Goal: Transaction & Acquisition: Purchase product/service

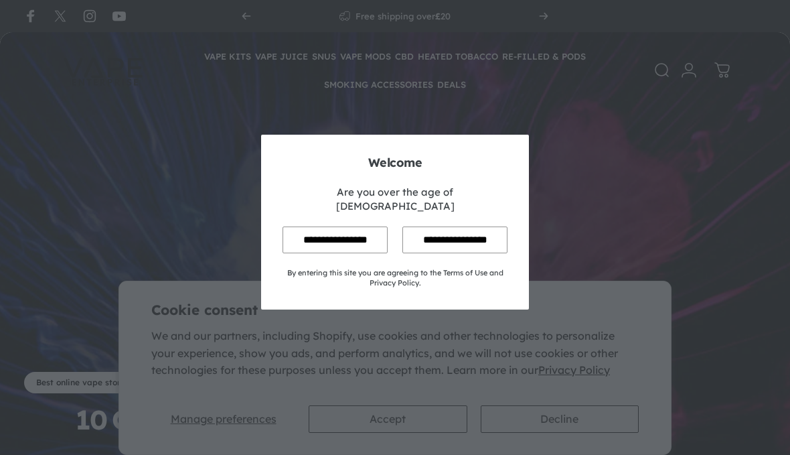
click at [323, 253] on input "**********" at bounding box center [335, 239] width 105 height 26
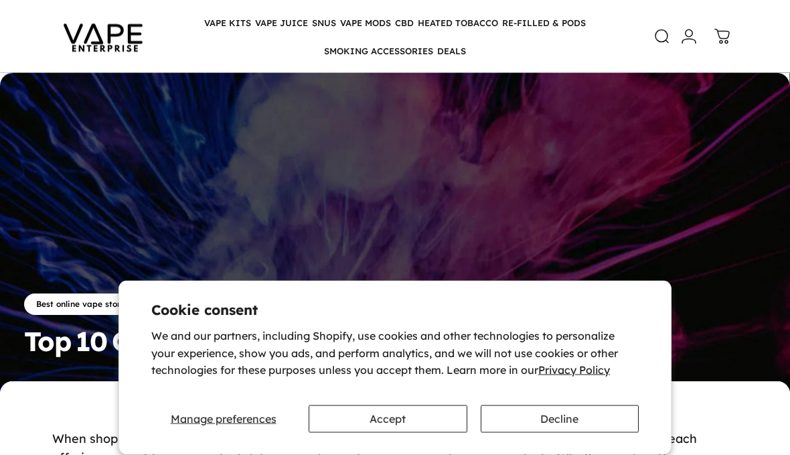
scroll to position [78, 0]
click at [562, 433] on button "Decline" at bounding box center [560, 418] width 158 height 27
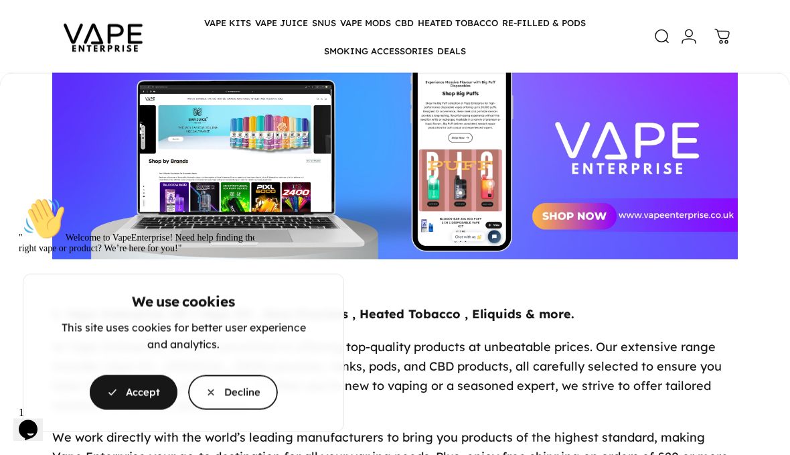
scroll to position [593, 0]
click at [214, 410] on button "Decline" at bounding box center [233, 392] width 90 height 35
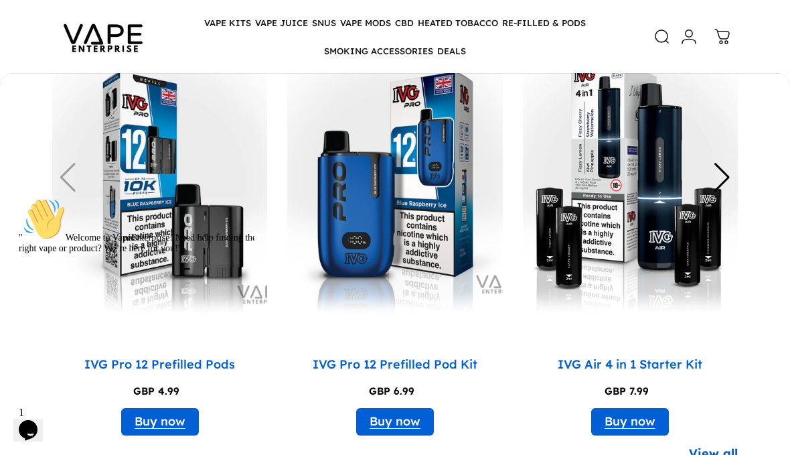
scroll to position [2235, 0]
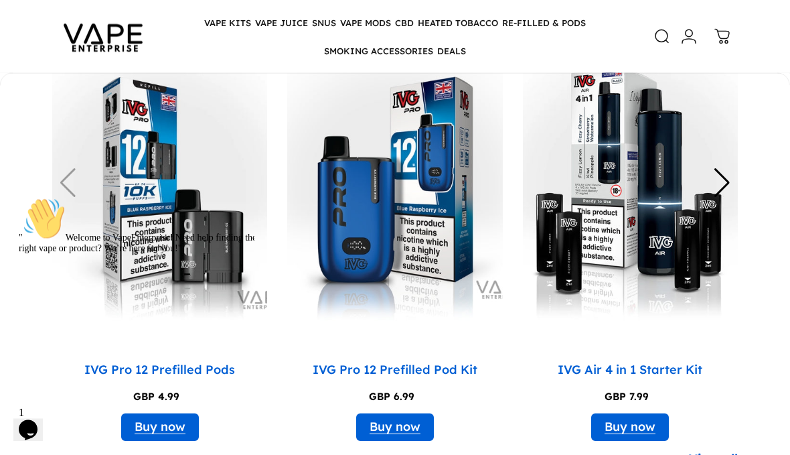
click at [364, 245] on img "2 / 12" at bounding box center [394, 185] width 215 height 287
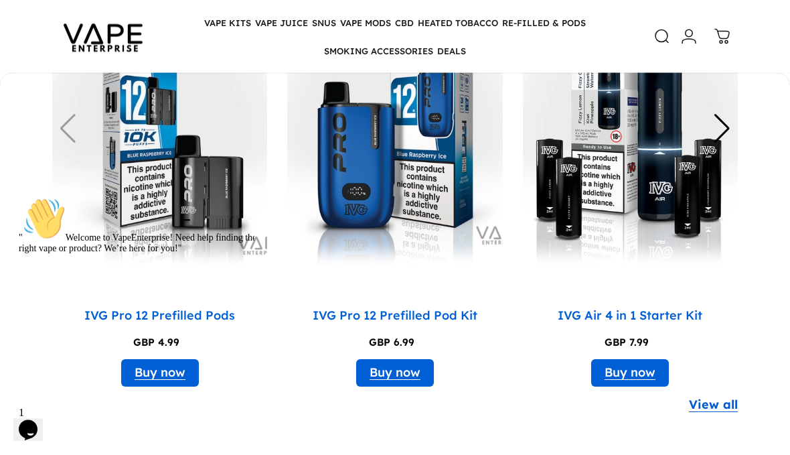
scroll to position [2290, 0]
click at [128, 178] on img "1 / 12" at bounding box center [159, 130] width 215 height 287
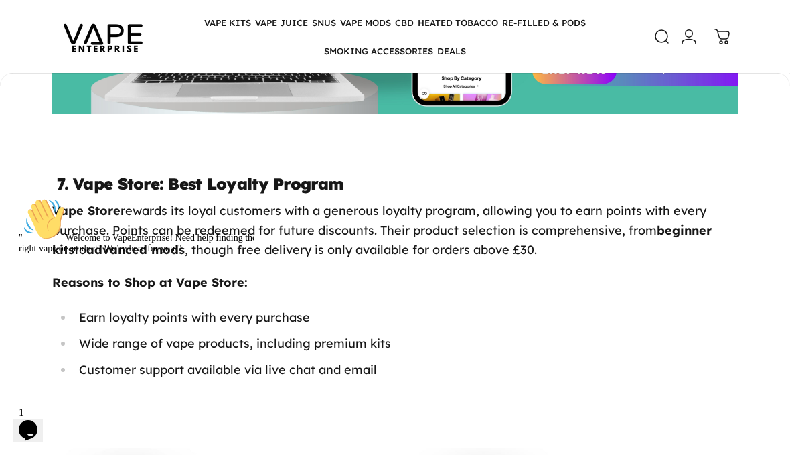
scroll to position [6566, 0]
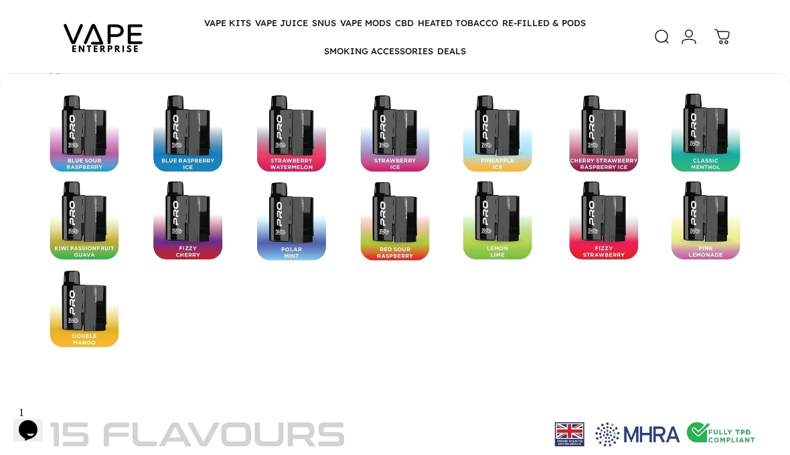
scroll to position [1882, 0]
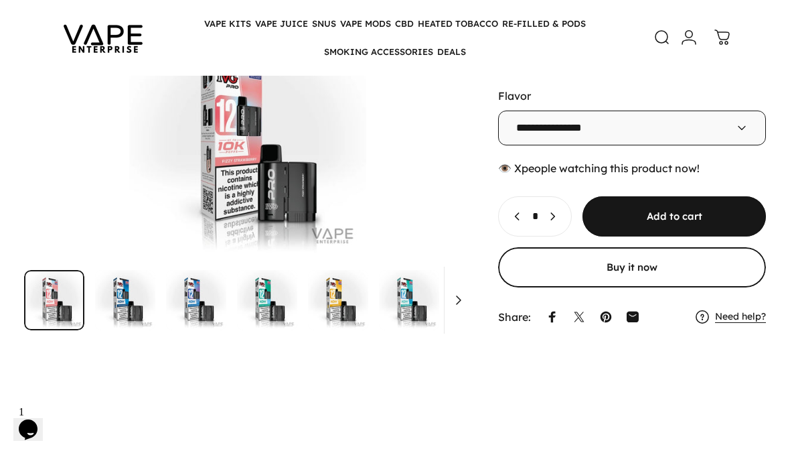
scroll to position [102, 0]
